Goal: Task Accomplishment & Management: Manage account settings

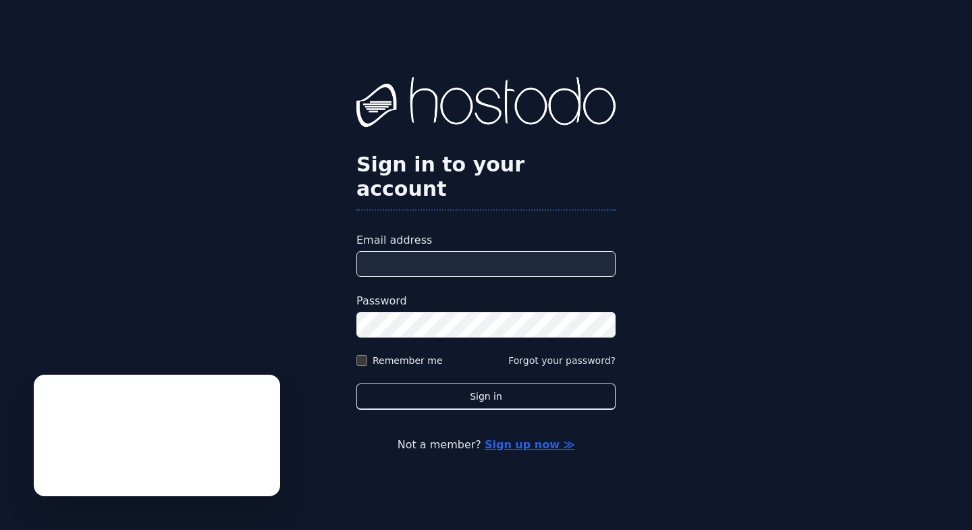
click at [389, 254] on input "Email address" at bounding box center [485, 264] width 259 height 26
click at [236, 273] on div "Sign in to your account Email address Password Remember me Forgot your password…" at bounding box center [486, 265] width 972 height 530
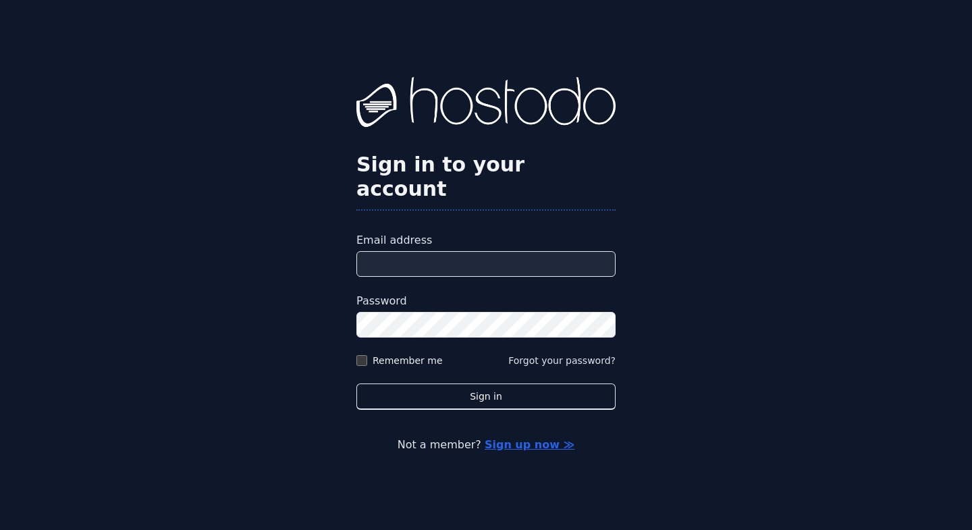
click at [211, 328] on div "Sign in to your account Email address Password Remember me Forgot your password…" at bounding box center [486, 265] width 972 height 530
click at [383, 251] on input "Email address" at bounding box center [485, 264] width 259 height 26
paste input "**********"
type input "**********"
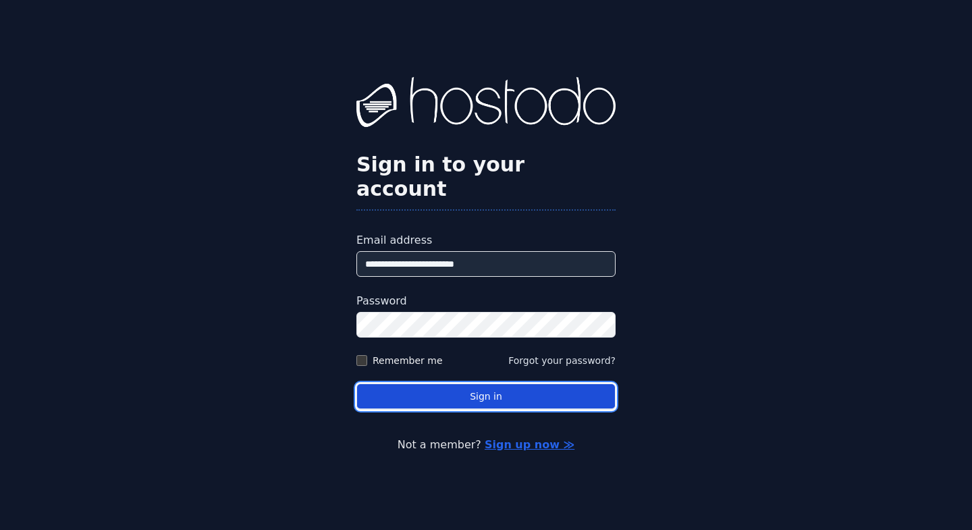
click at [512, 393] on button "Sign in" at bounding box center [485, 396] width 259 height 26
click at [470, 384] on button "Sign in" at bounding box center [485, 396] width 259 height 26
click at [472, 391] on button "Sign in" at bounding box center [485, 396] width 259 height 26
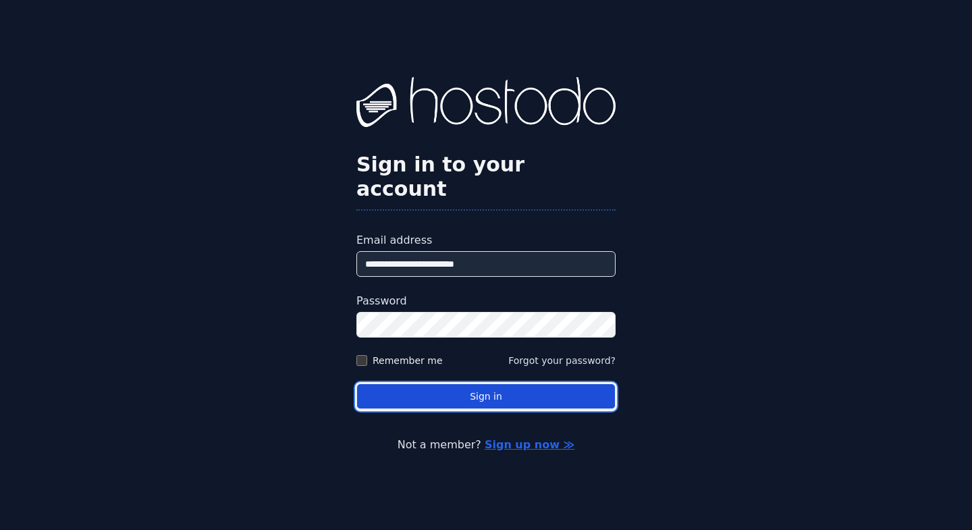
click at [447, 389] on button "Sign in" at bounding box center [485, 396] width 259 height 26
click at [431, 388] on button "Sign in" at bounding box center [485, 396] width 259 height 26
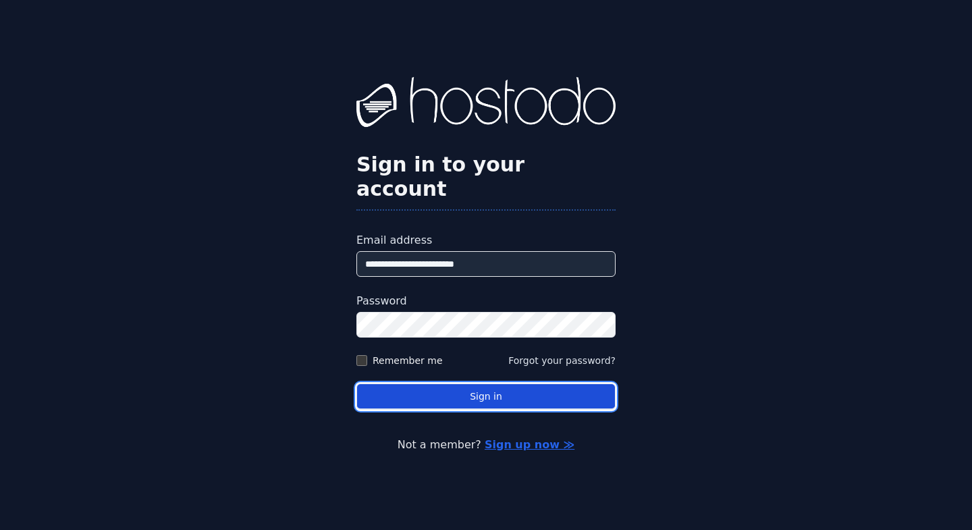
click at [431, 388] on button "Sign in" at bounding box center [485, 396] width 259 height 26
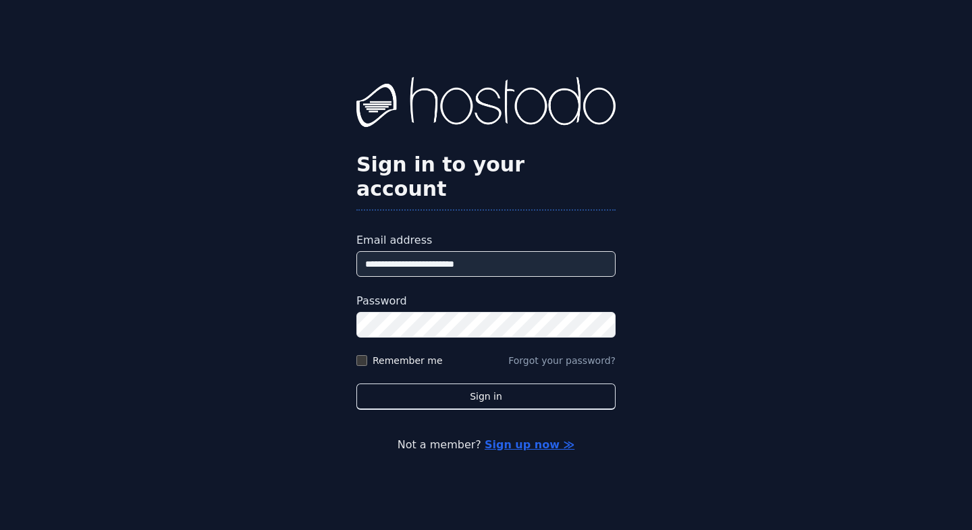
click at [564, 354] on button "Forgot your password?" at bounding box center [561, 360] width 107 height 13
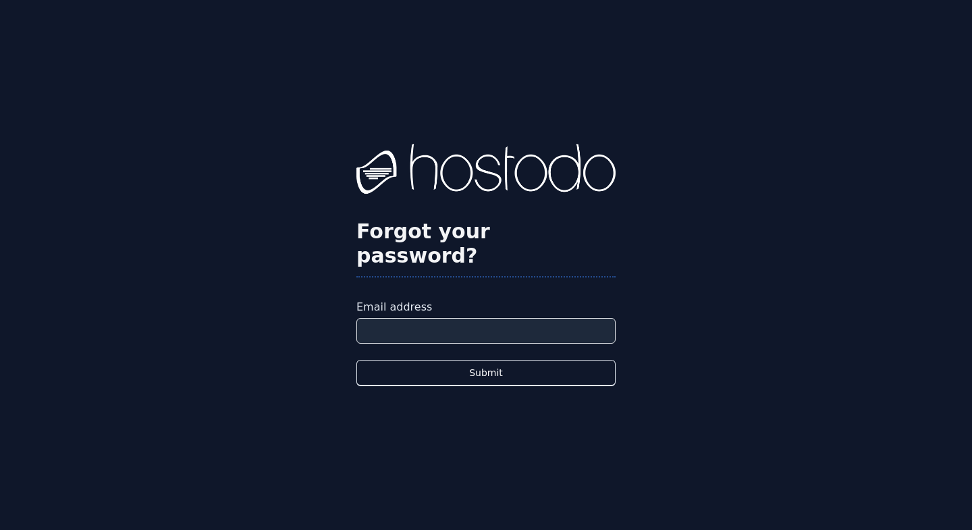
click at [387, 318] on input "Email address" at bounding box center [485, 331] width 259 height 26
type input "**********"
click at [356, 360] on button "Submit" at bounding box center [485, 373] width 259 height 26
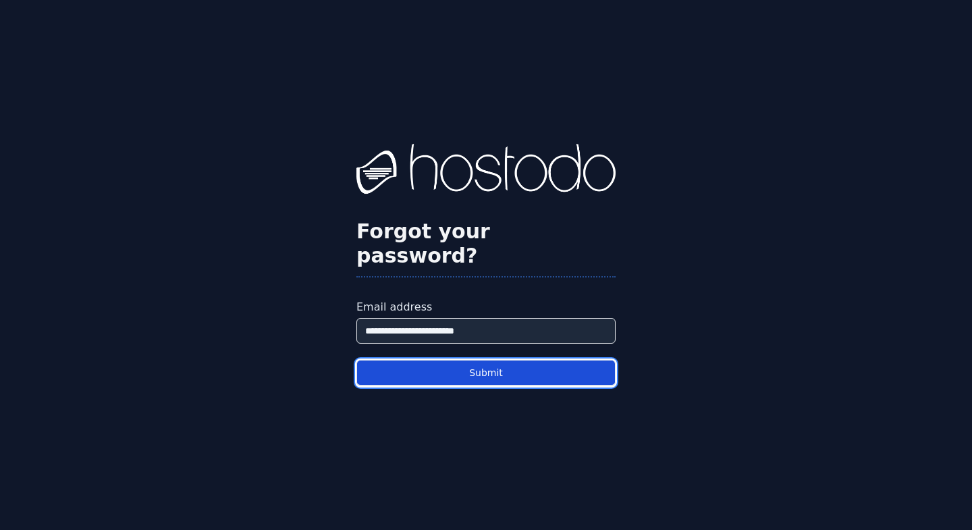
click at [460, 360] on button "Submit" at bounding box center [485, 373] width 259 height 26
click at [462, 364] on button "Submit" at bounding box center [485, 373] width 259 height 26
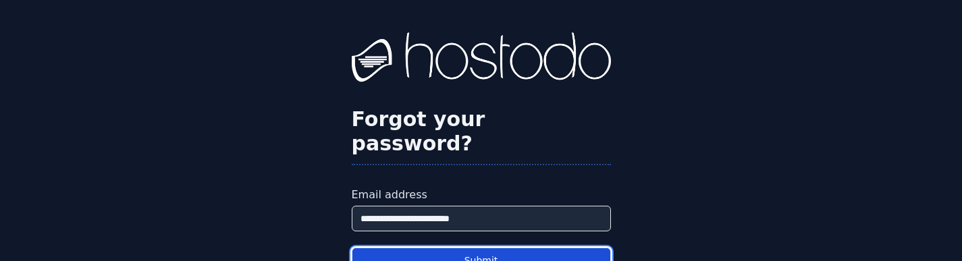
click at [470, 248] on button "Submit" at bounding box center [481, 261] width 259 height 26
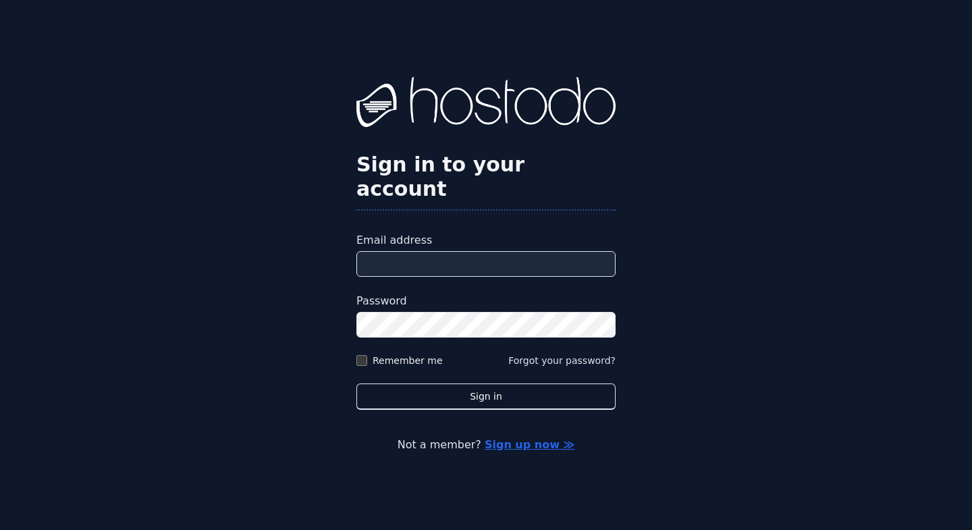
click at [244, 259] on div "Sign in to your account Email address Password Remember me Forgot your password…" at bounding box center [486, 265] width 972 height 530
